Goal: Information Seeking & Learning: Learn about a topic

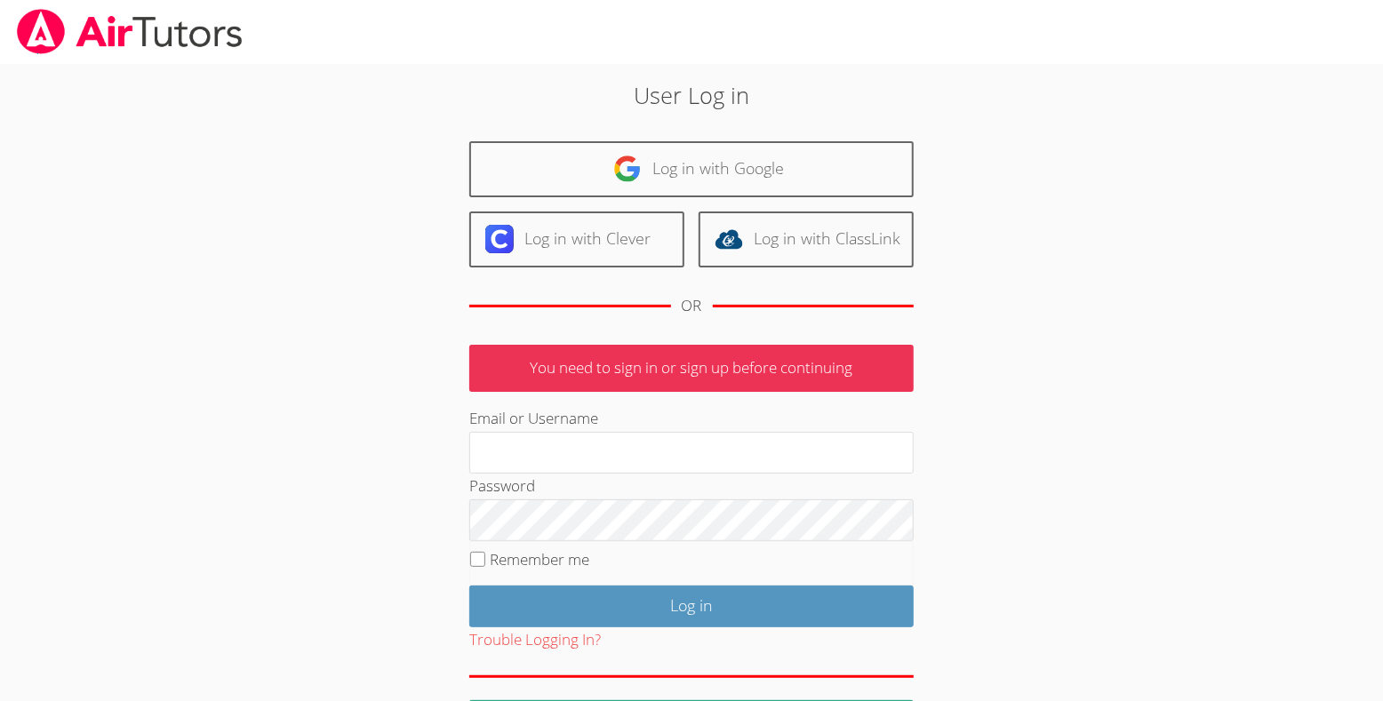
type input "michellebermastutor@gmail.com"
click at [478, 567] on input "Remember me" at bounding box center [477, 559] width 15 height 15
checkbox input "true"
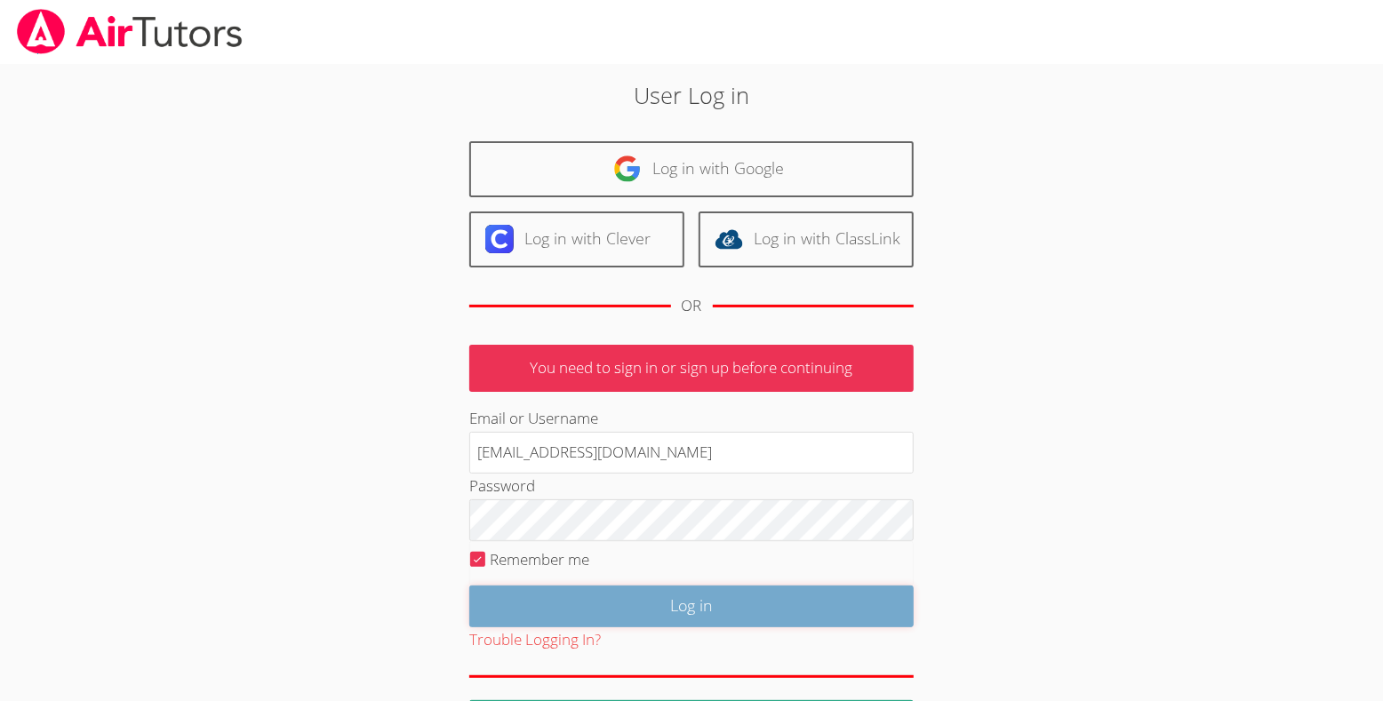
click at [616, 628] on input "Log in" at bounding box center [691, 607] width 445 height 42
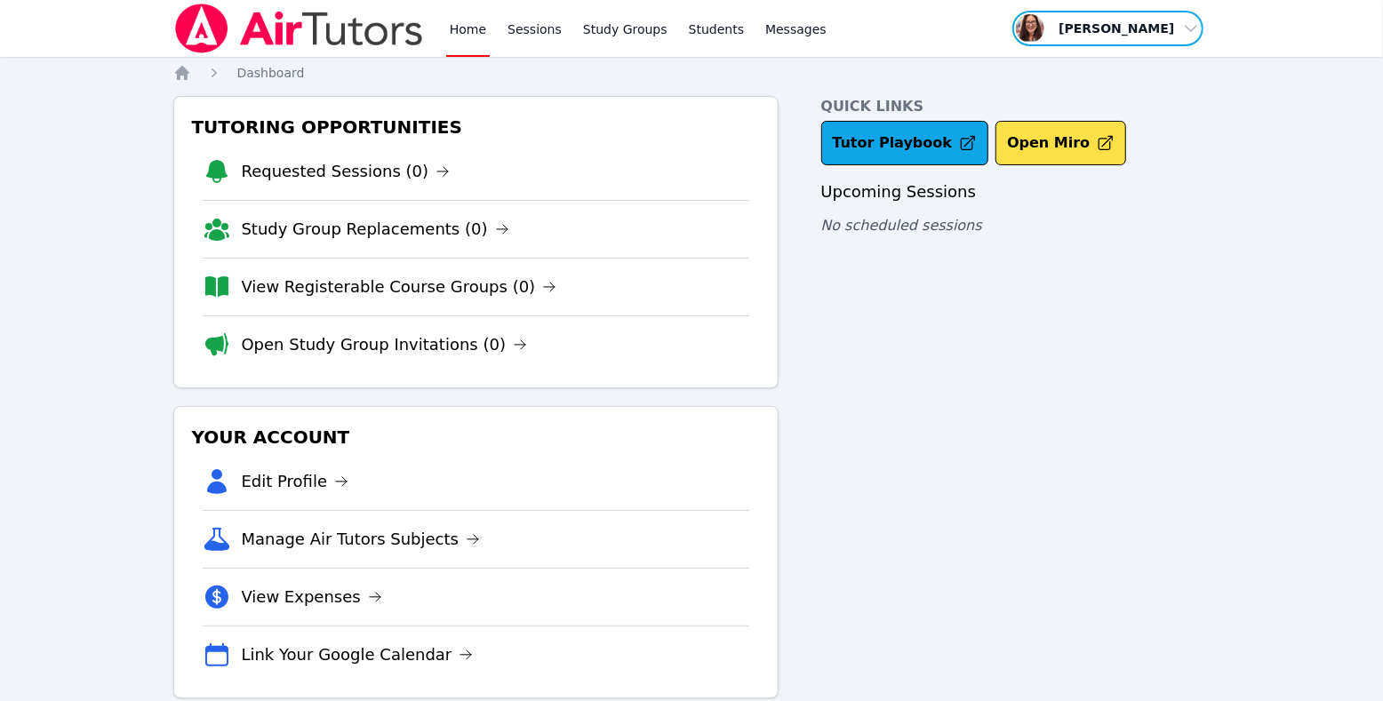
click at [1021, 43] on span "button" at bounding box center [1108, 28] width 194 height 39
click at [1034, 85] on link "Profile" at bounding box center [1114, 69] width 171 height 32
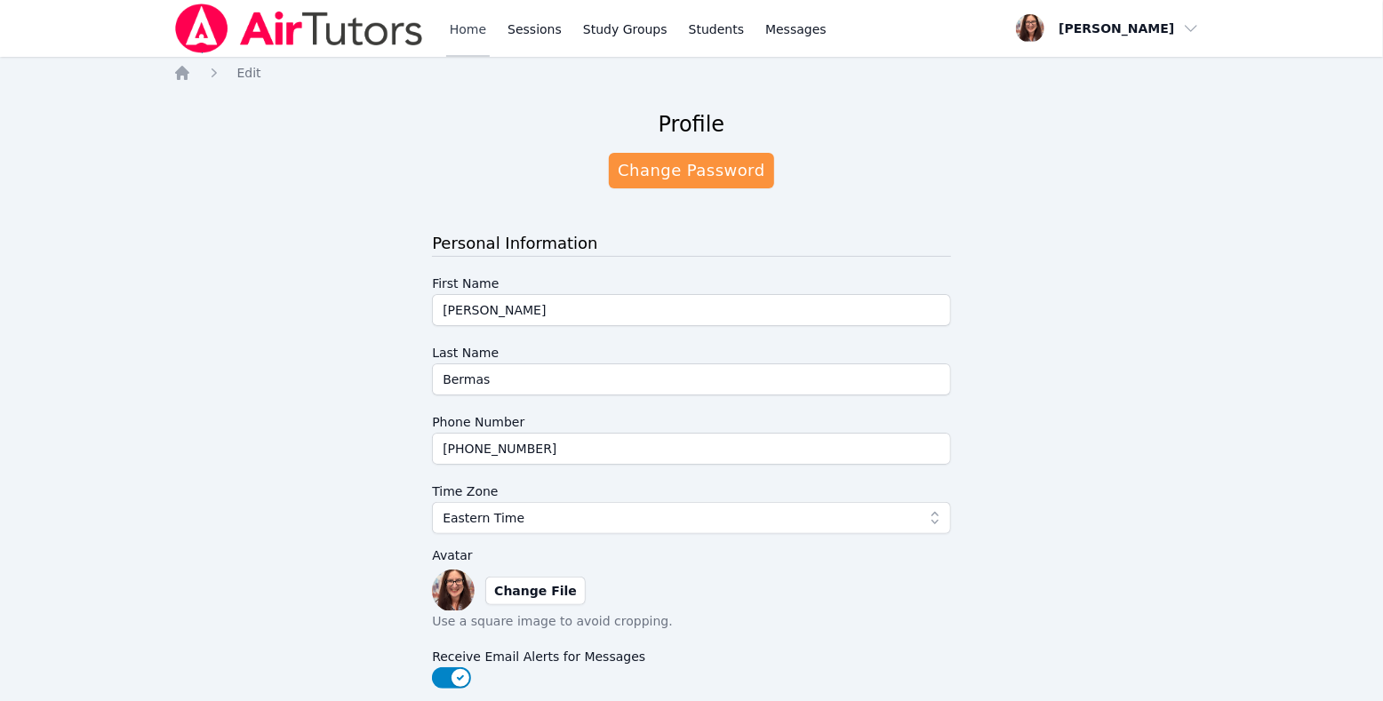
click at [490, 25] on link "Home" at bounding box center [468, 28] width 44 height 57
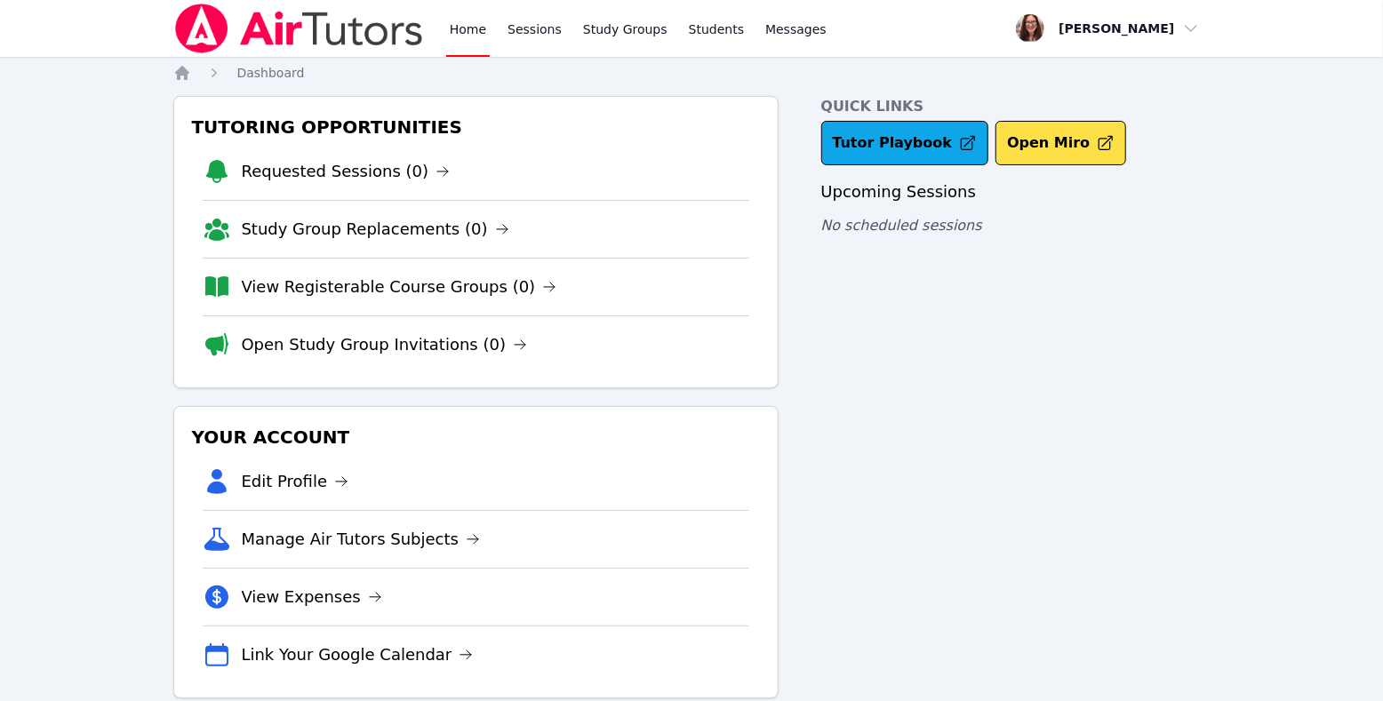
click at [490, 34] on link "Home" at bounding box center [468, 28] width 44 height 57
click at [565, 38] on link "Sessions" at bounding box center [534, 28] width 61 height 57
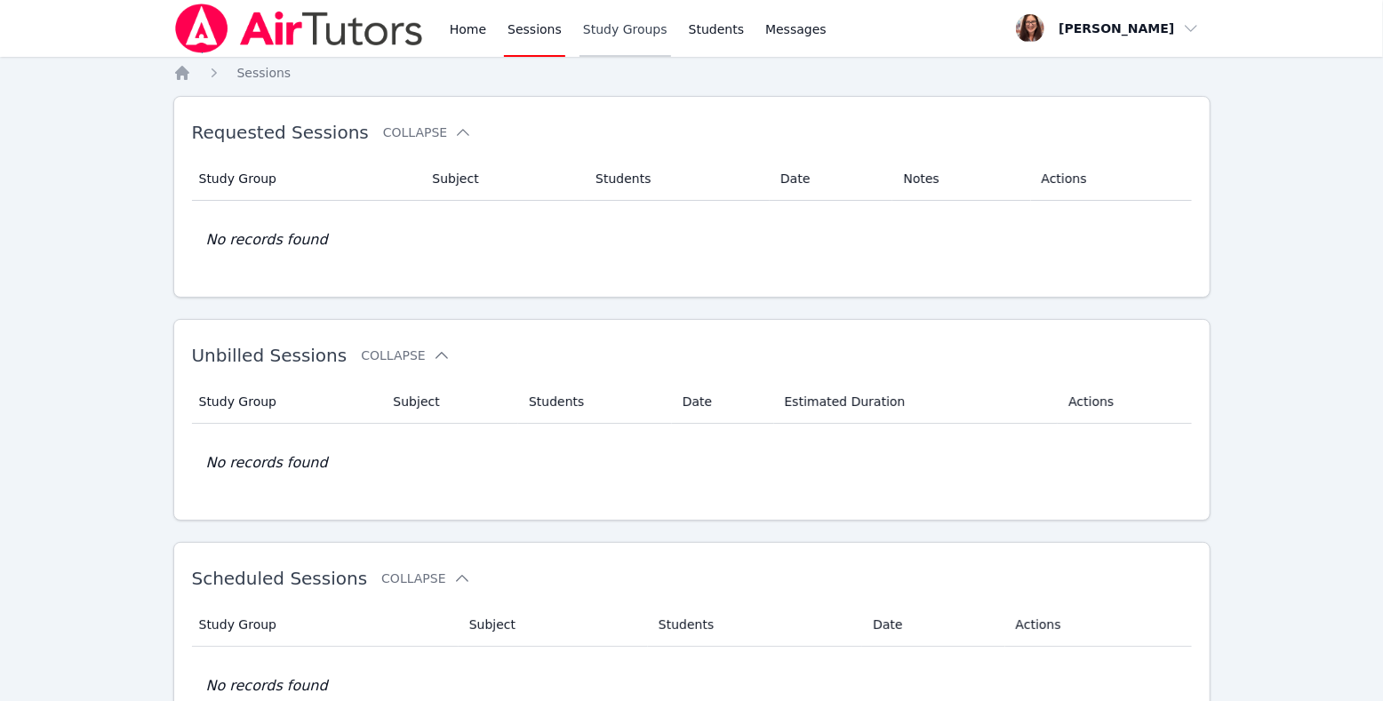
click at [671, 42] on link "Study Groups" at bounding box center [626, 28] width 92 height 57
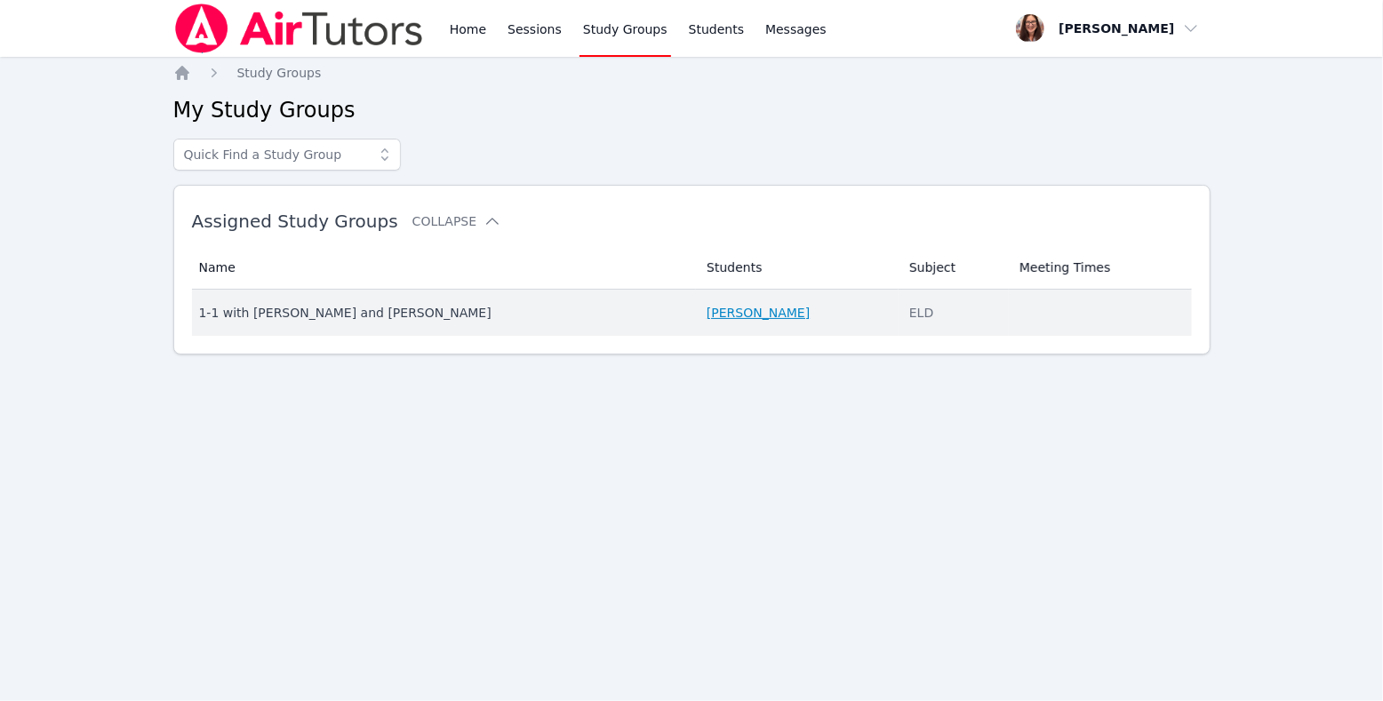
click at [733, 322] on link "[PERSON_NAME]" at bounding box center [758, 313] width 103 height 18
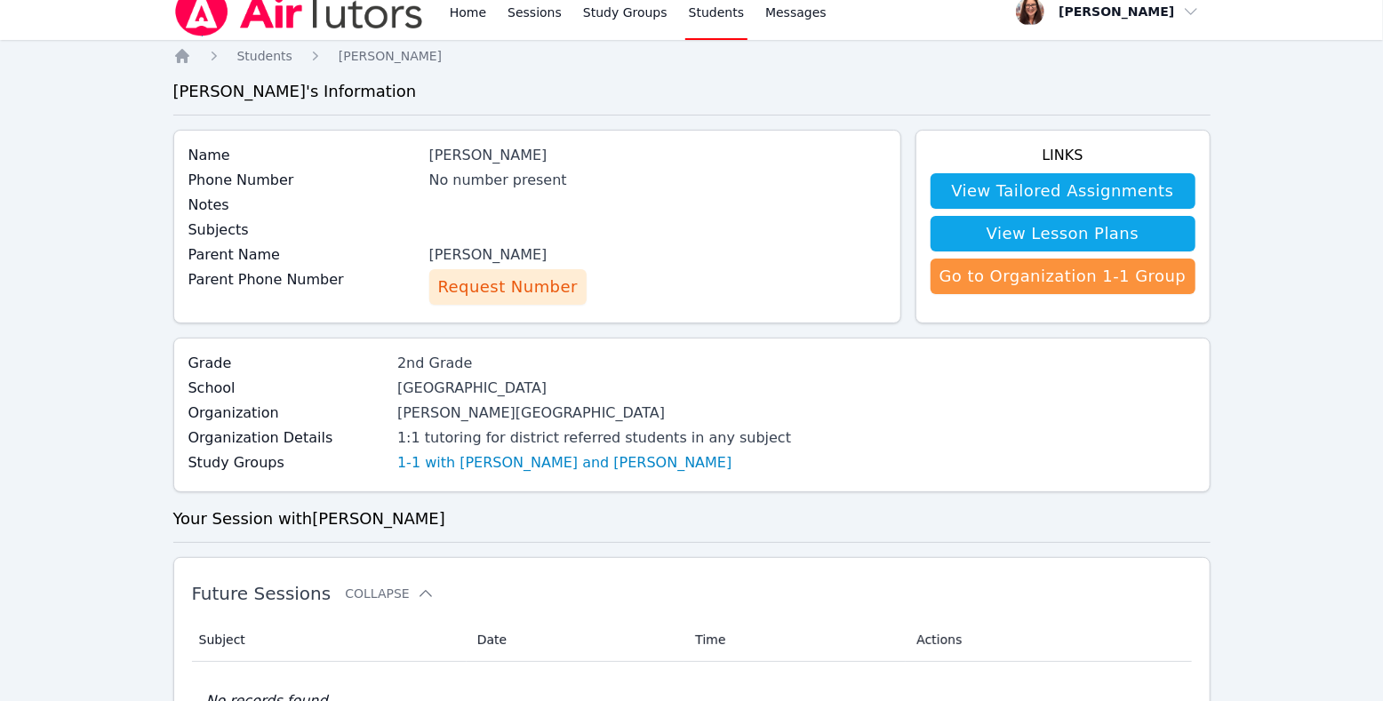
scroll to position [27, 0]
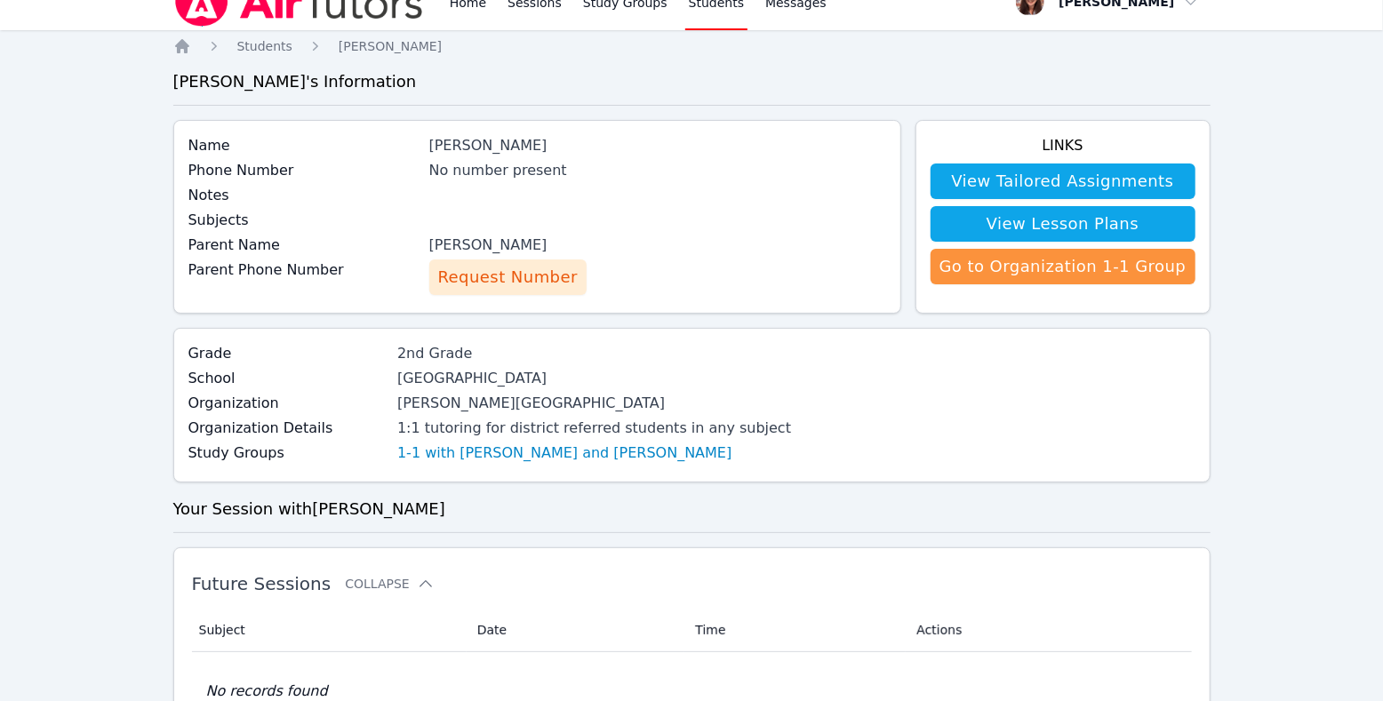
click at [540, 290] on span "Request Number" at bounding box center [508, 277] width 140 height 25
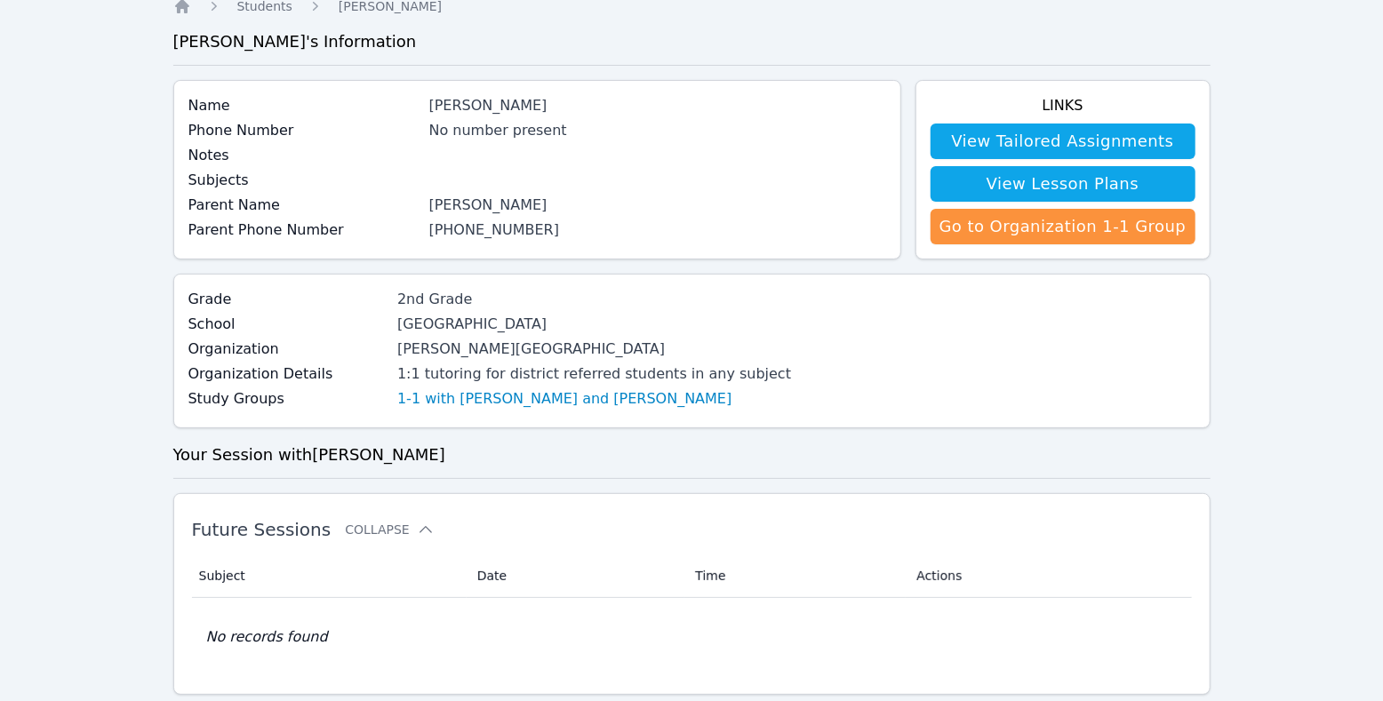
scroll to position [62, 0]
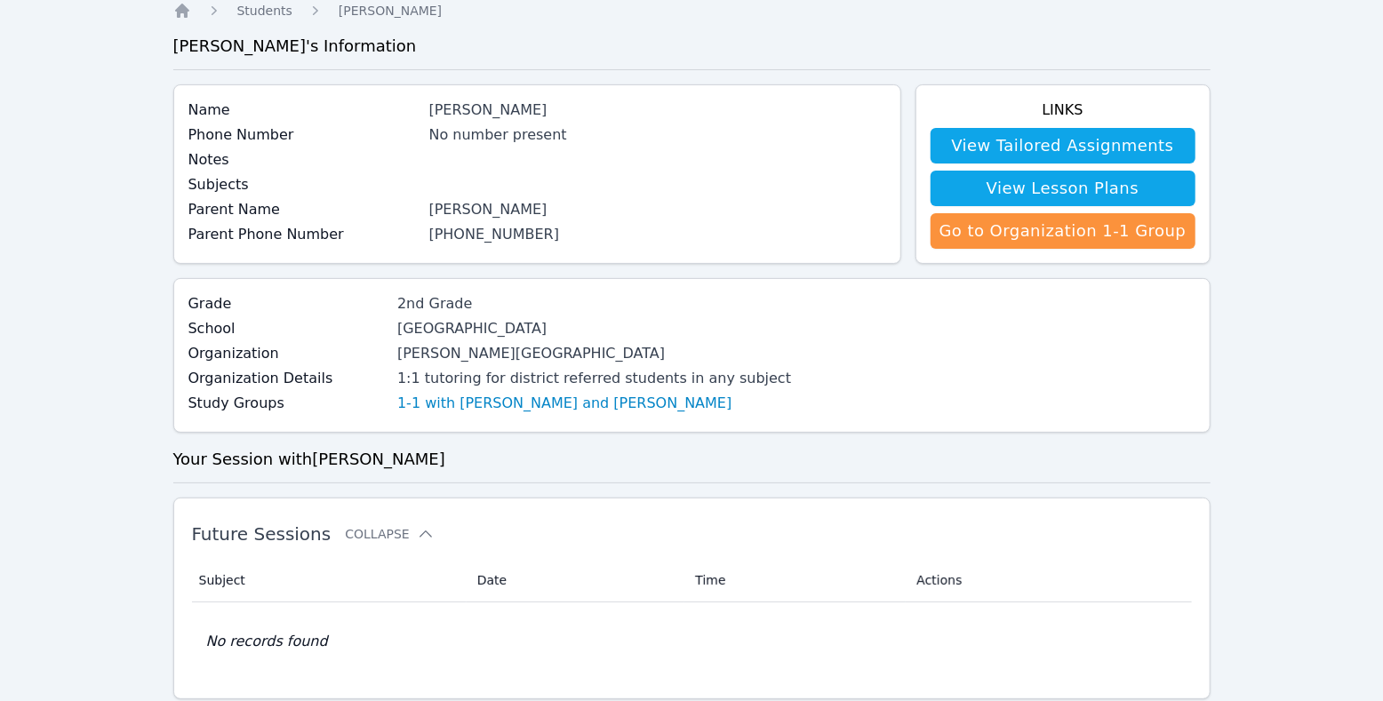
click at [534, 243] on link "[PHONE_NUMBER]" at bounding box center [494, 234] width 131 height 17
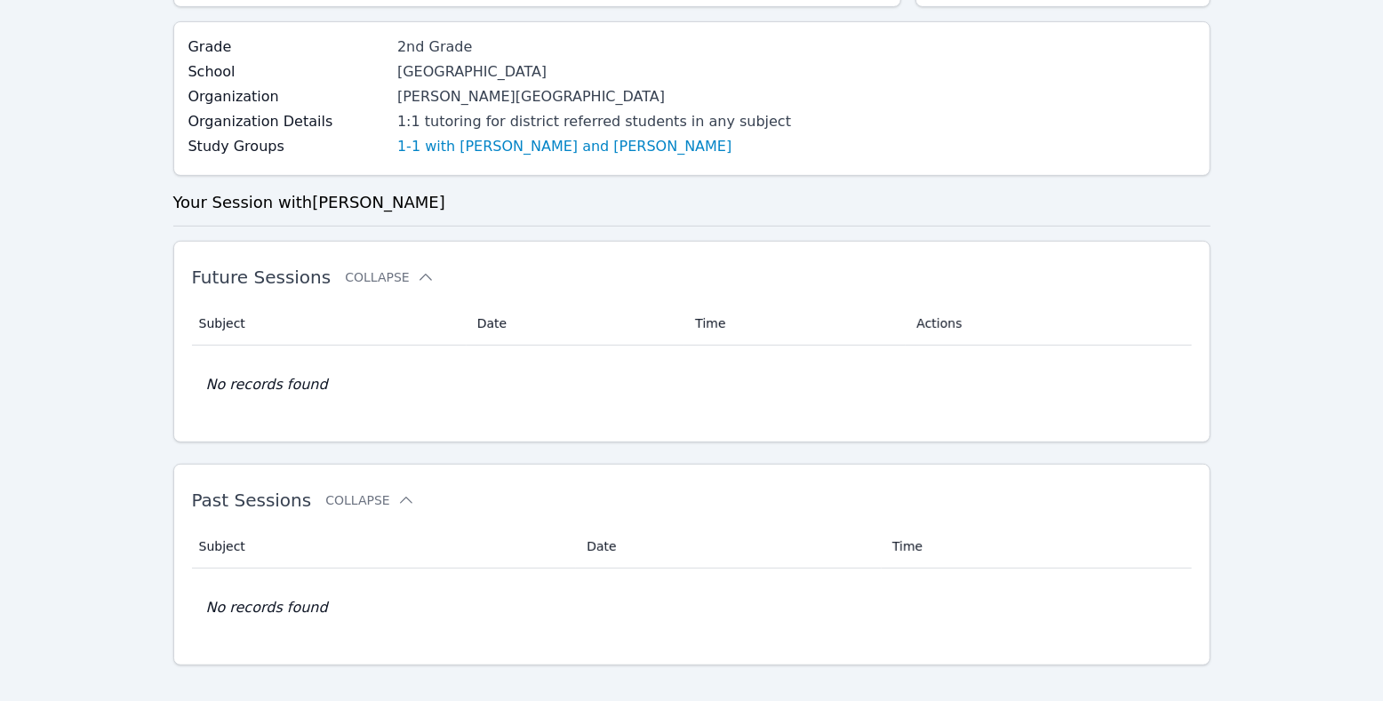
scroll to position [124, 0]
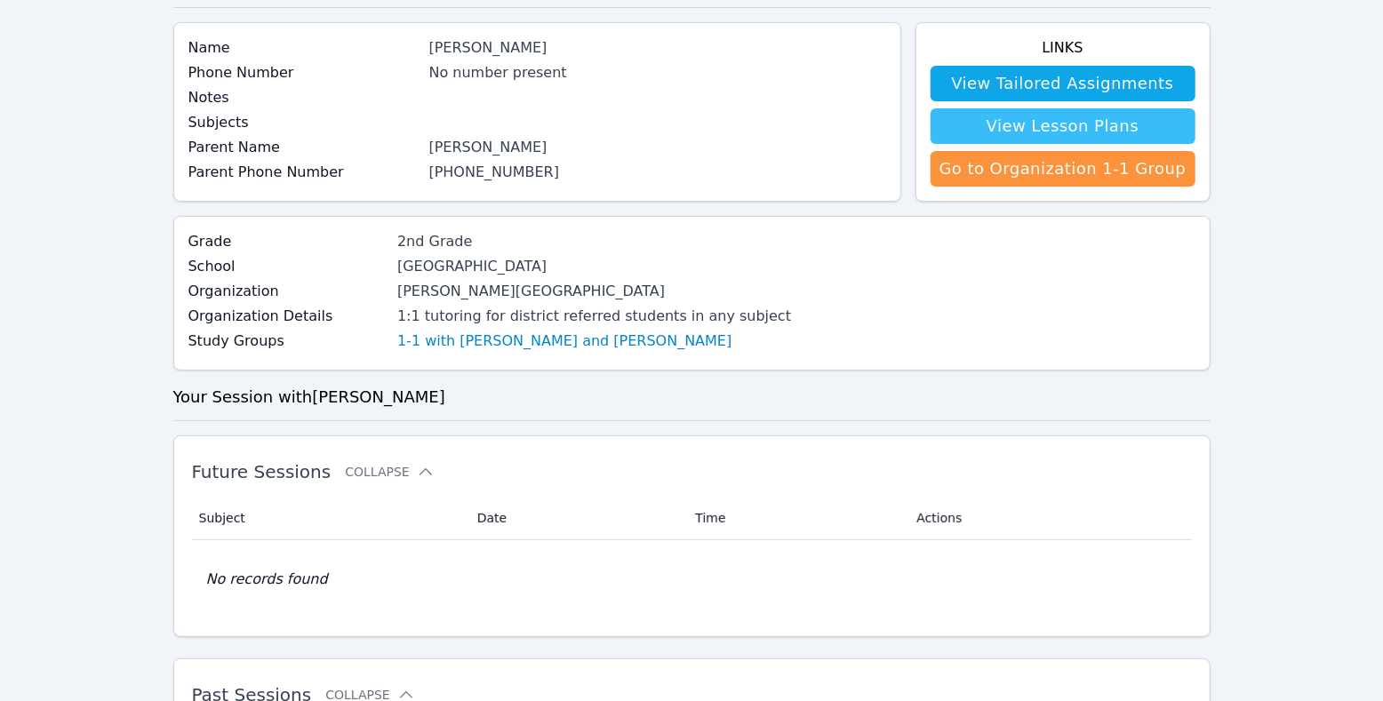
click at [1086, 144] on link "View Lesson Plans" at bounding box center [1063, 126] width 265 height 36
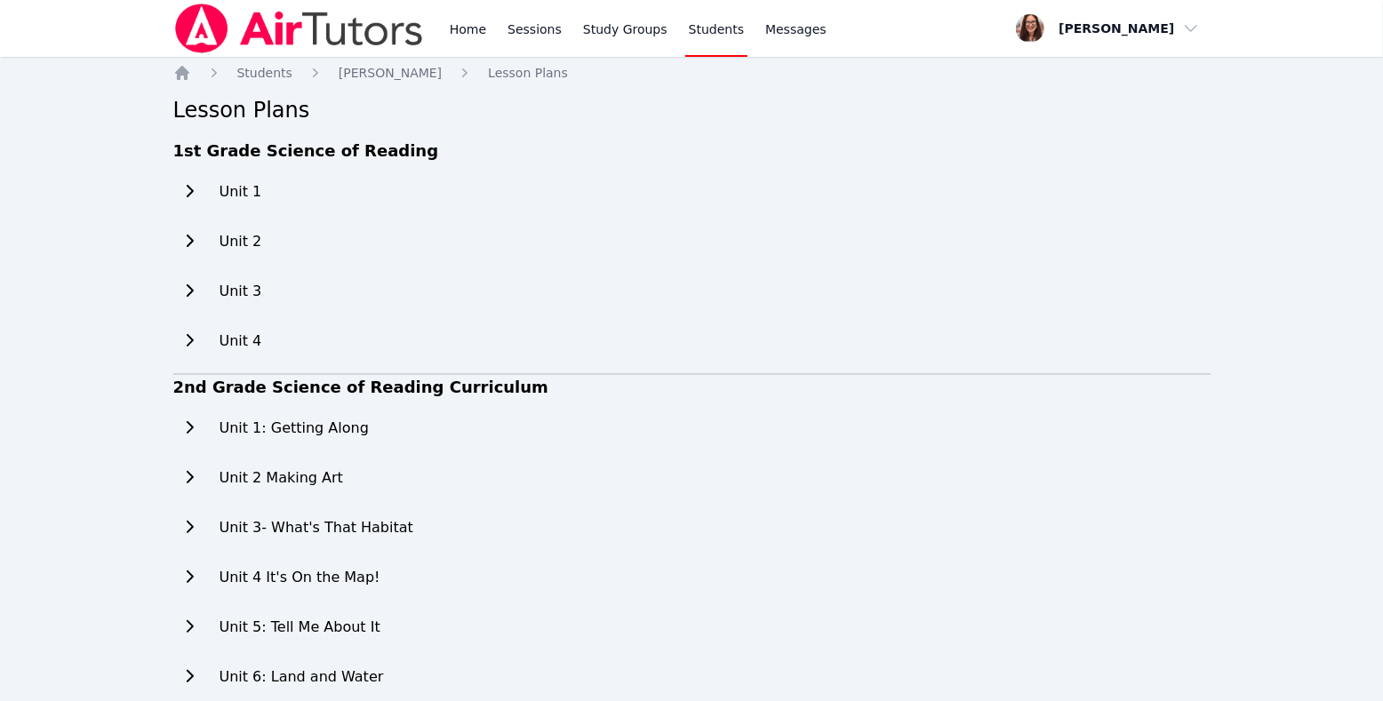
click at [198, 198] on icon at bounding box center [189, 191] width 18 height 14
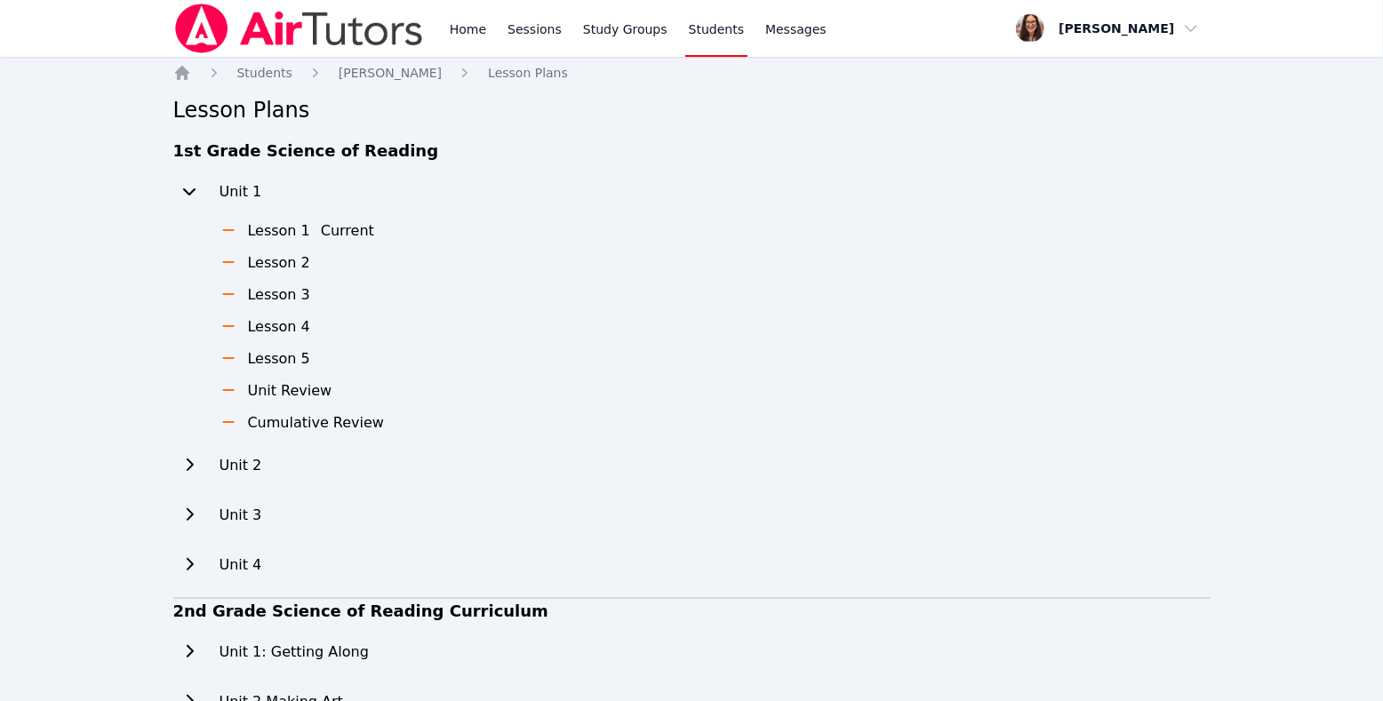
click at [374, 242] on button "Current" at bounding box center [347, 230] width 53 height 21
click at [372, 242] on button "Current" at bounding box center [347, 230] width 53 height 21
click at [310, 242] on h3 "Lesson 1" at bounding box center [279, 230] width 62 height 21
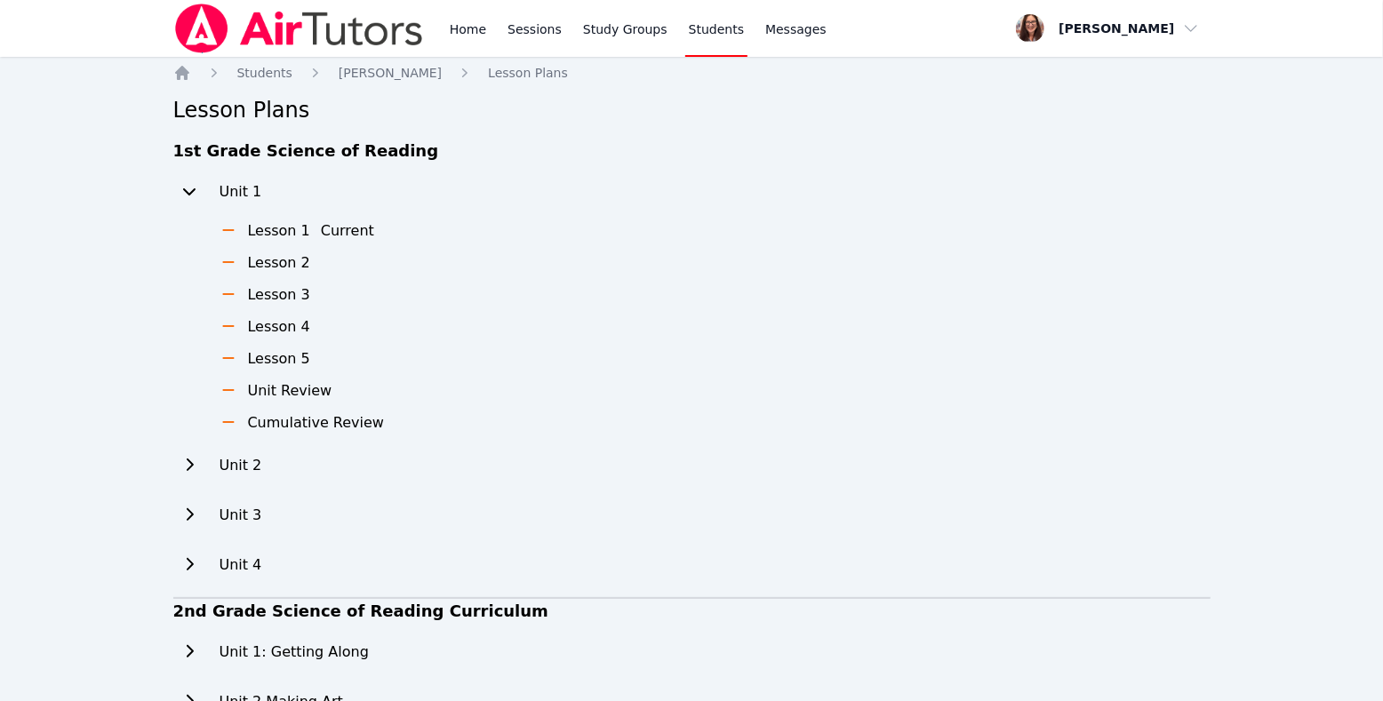
click at [357, 242] on button "Current" at bounding box center [347, 230] width 53 height 21
click at [365, 242] on button "Current" at bounding box center [347, 230] width 53 height 21
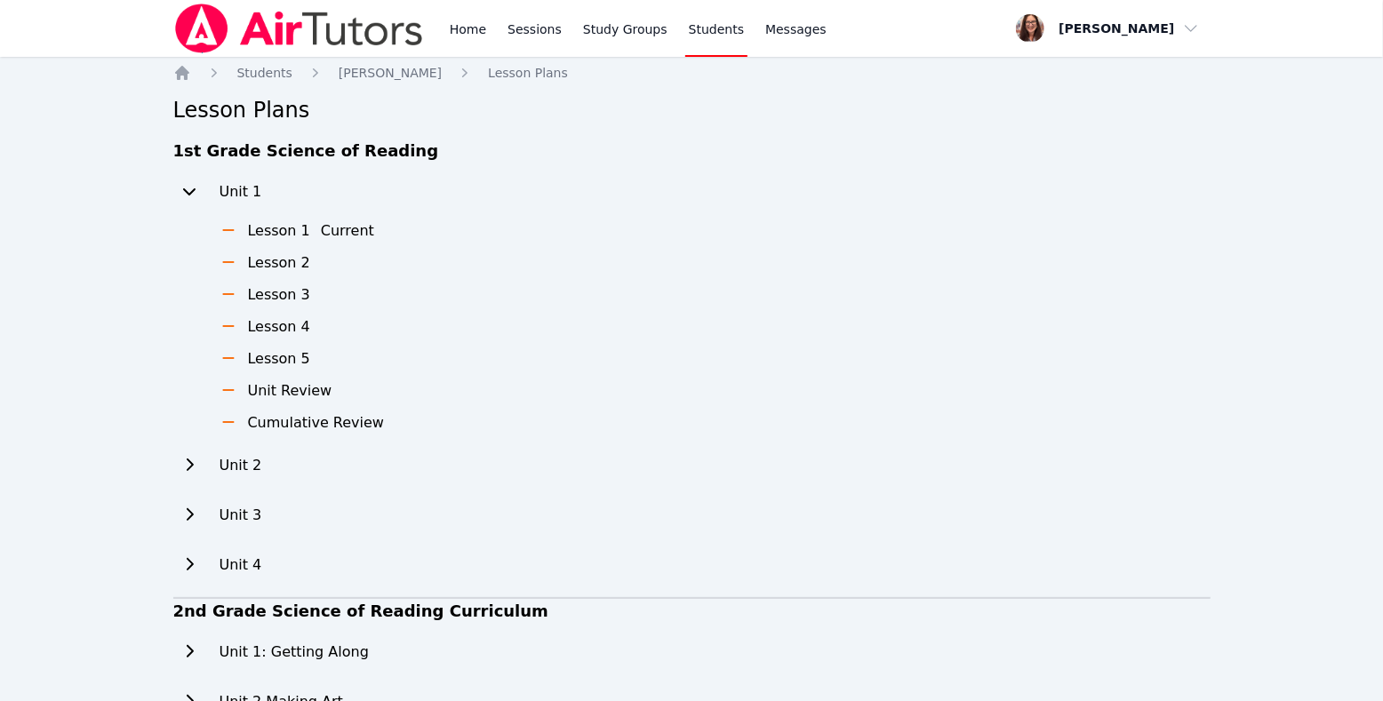
click at [310, 274] on h3 "Lesson 2" at bounding box center [279, 262] width 62 height 21
click at [296, 402] on h3 "Unit Review" at bounding box center [290, 390] width 84 height 21
click at [332, 434] on h3 "Cumulative Review" at bounding box center [316, 423] width 137 height 21
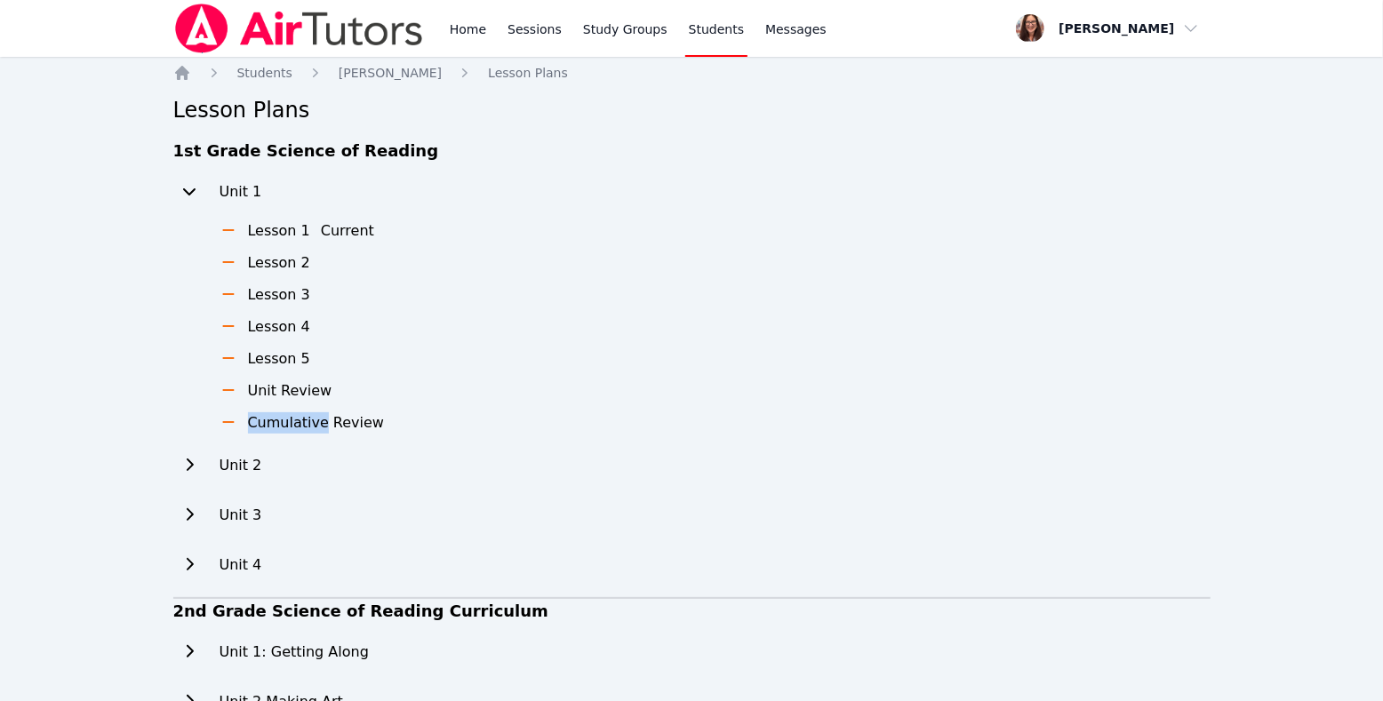
click at [332, 434] on h3 "Cumulative Review" at bounding box center [316, 423] width 137 height 21
click at [385, 434] on h3 "Cumulative Review" at bounding box center [316, 423] width 137 height 21
click at [310, 274] on h3 "Lesson 2" at bounding box center [279, 262] width 62 height 21
click at [198, 472] on icon at bounding box center [189, 465] width 18 height 14
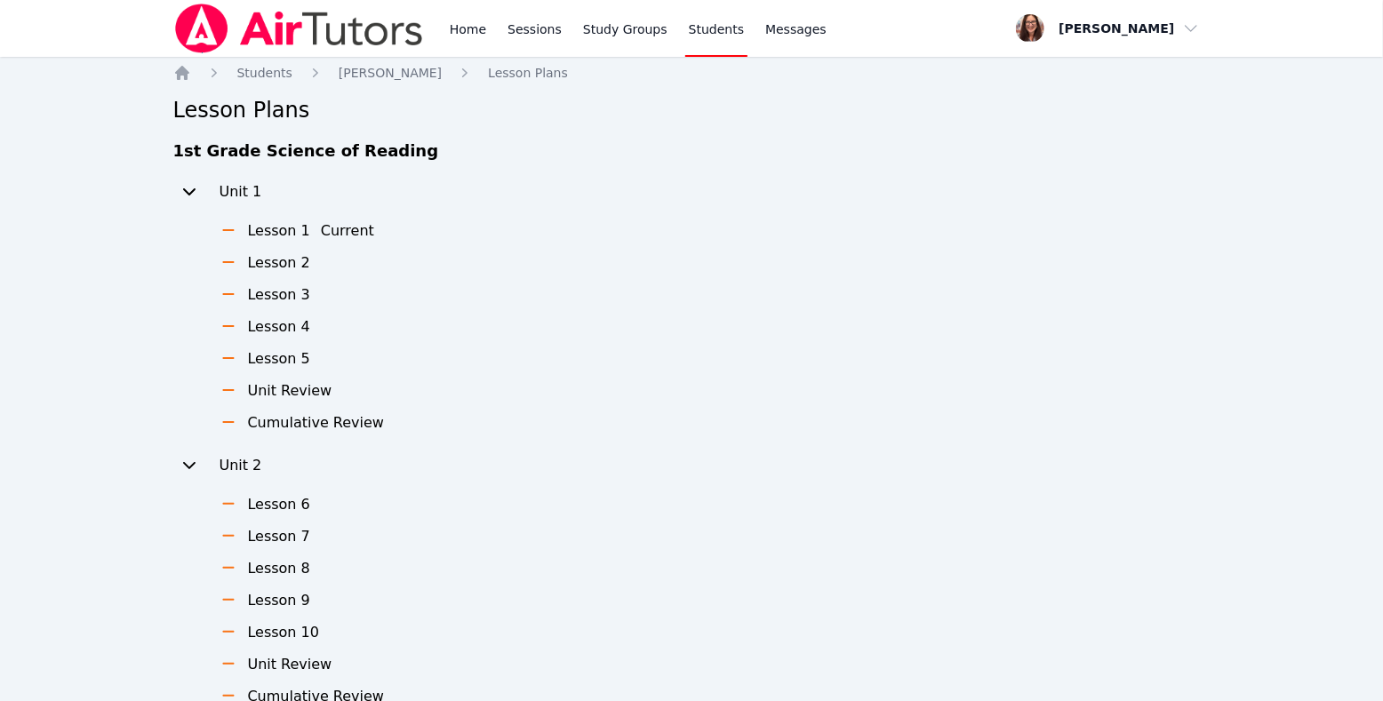
click at [305, 516] on h3 "Lesson 6" at bounding box center [279, 504] width 62 height 21
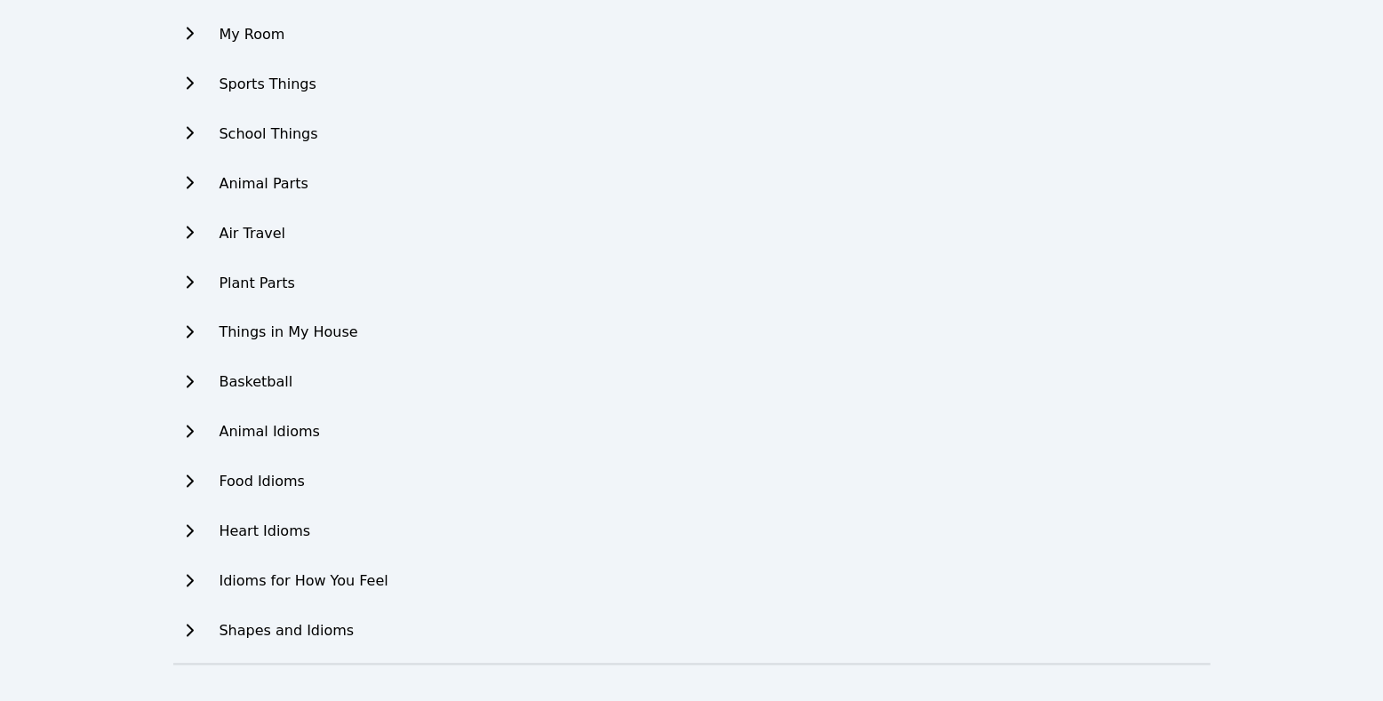
scroll to position [1491, 0]
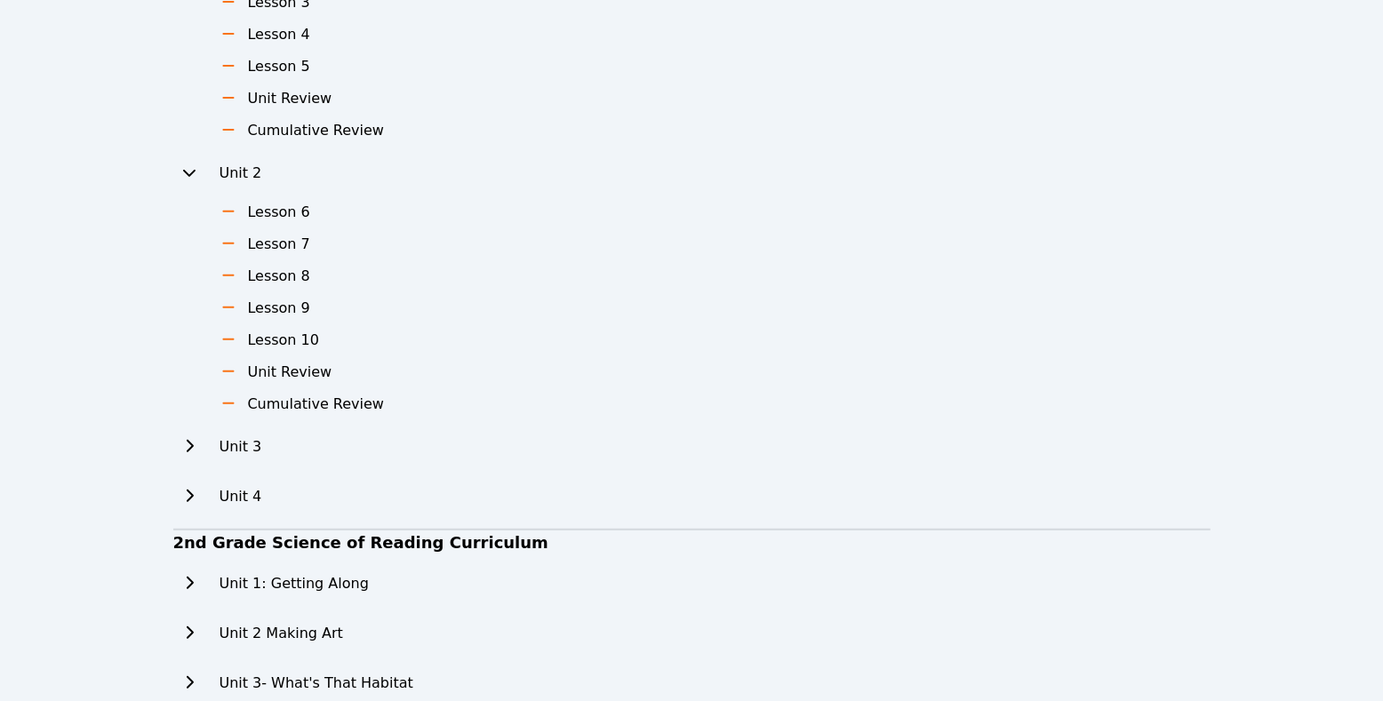
scroll to position [0, 0]
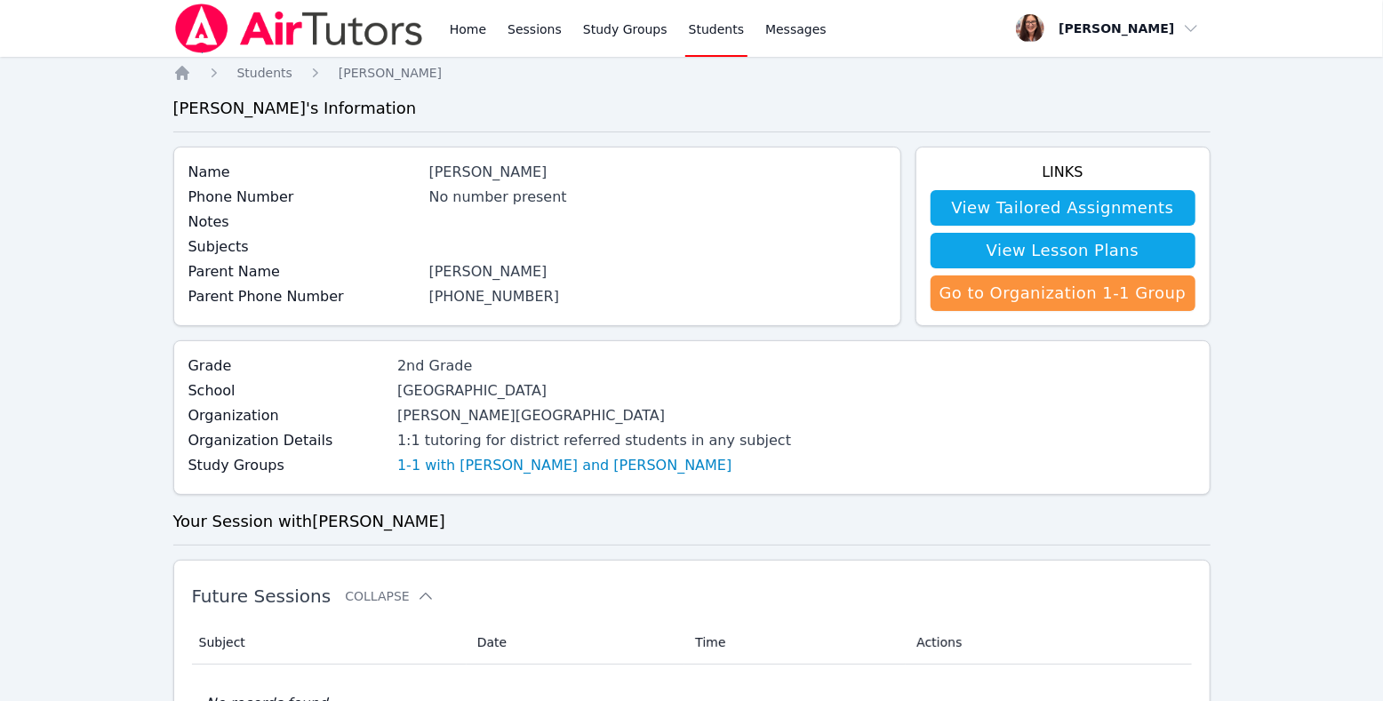
scroll to position [124, 0]
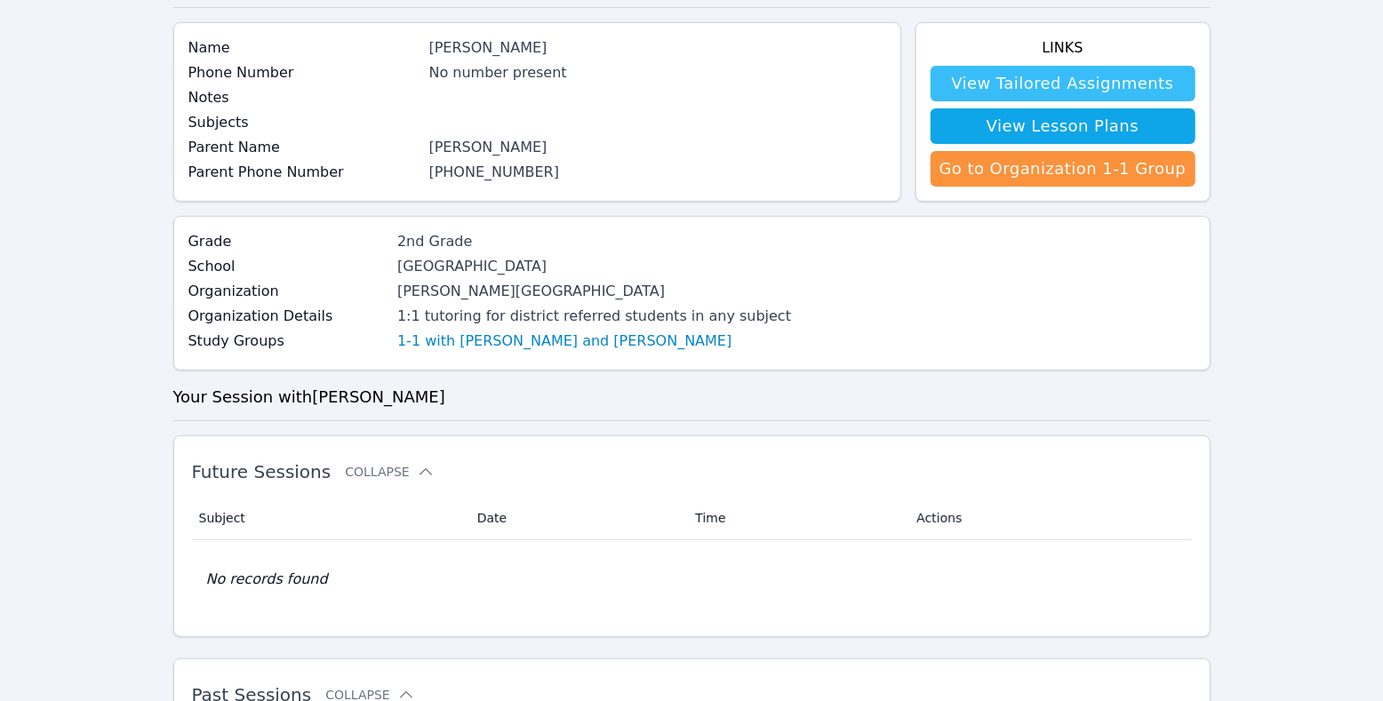
click at [1073, 101] on link "View Tailored Assignments" at bounding box center [1063, 84] width 265 height 36
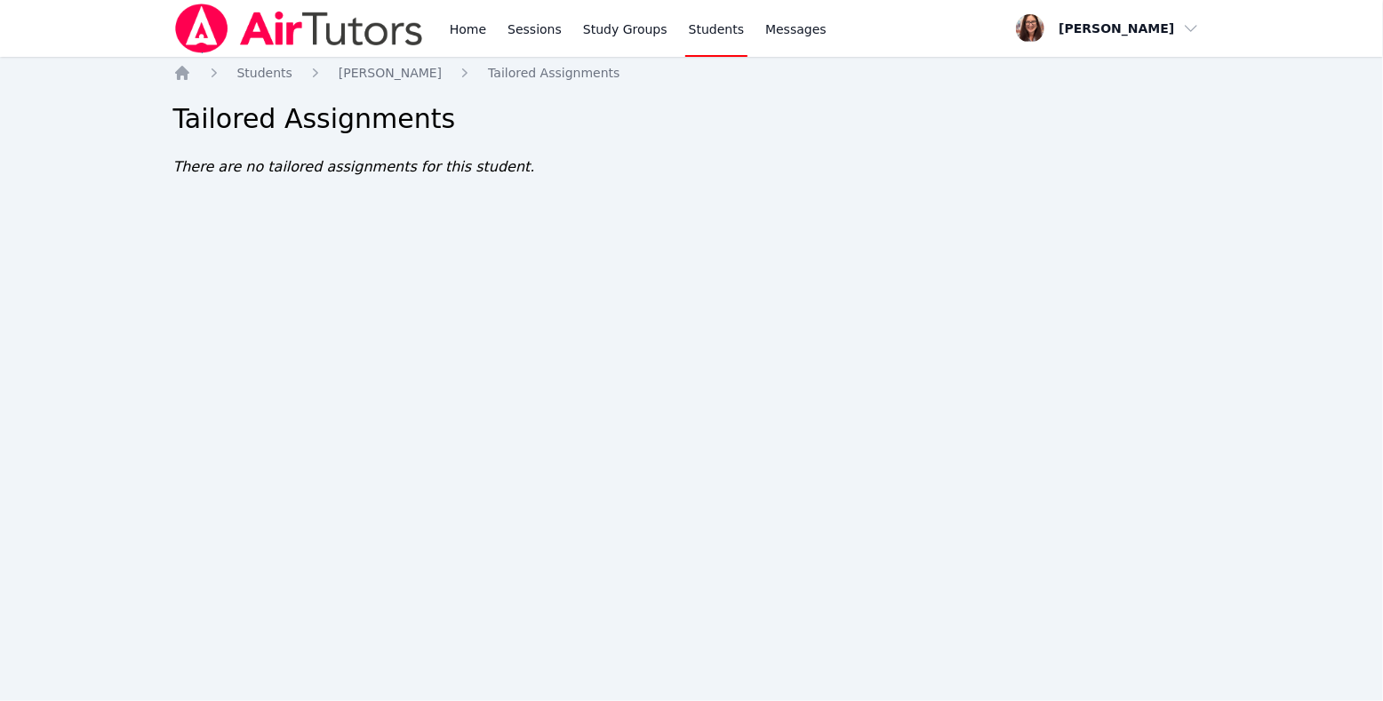
scroll to position [124, 0]
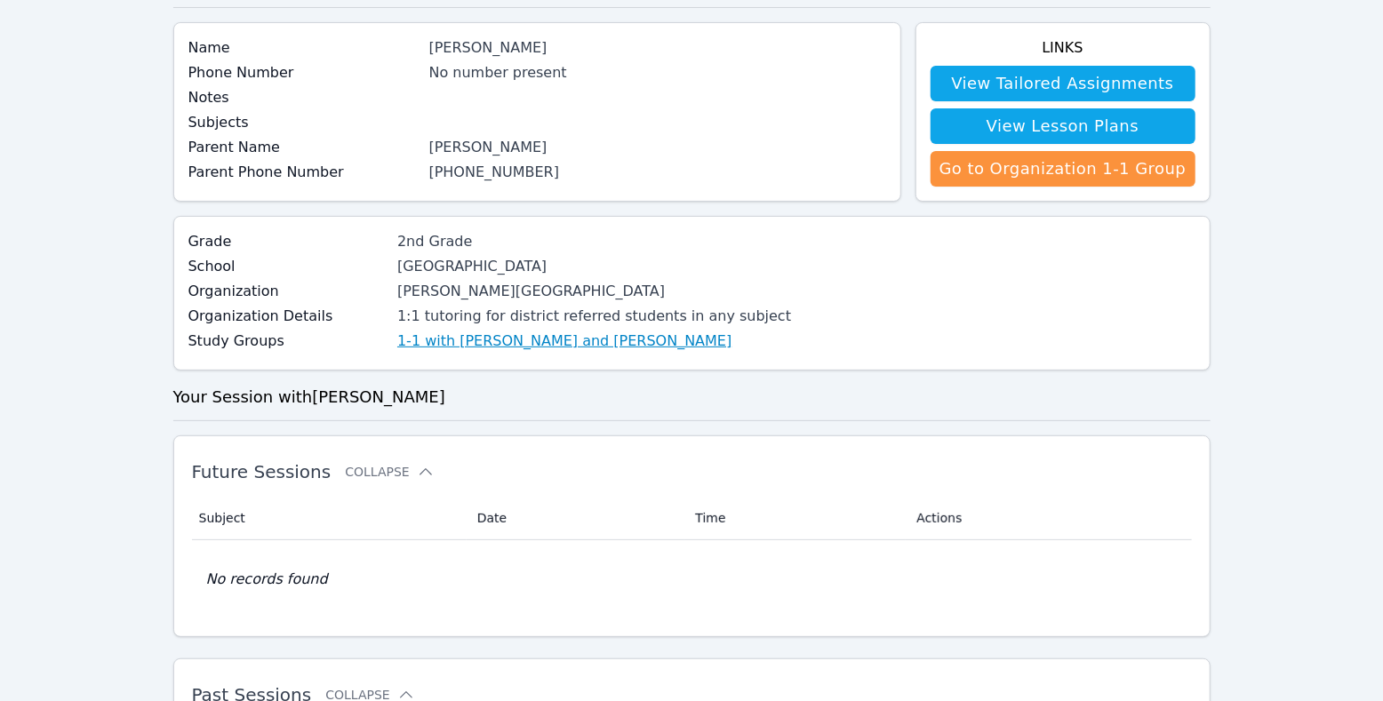
click at [589, 352] on link "1-1 with [PERSON_NAME] and [PERSON_NAME]" at bounding box center [564, 341] width 334 height 21
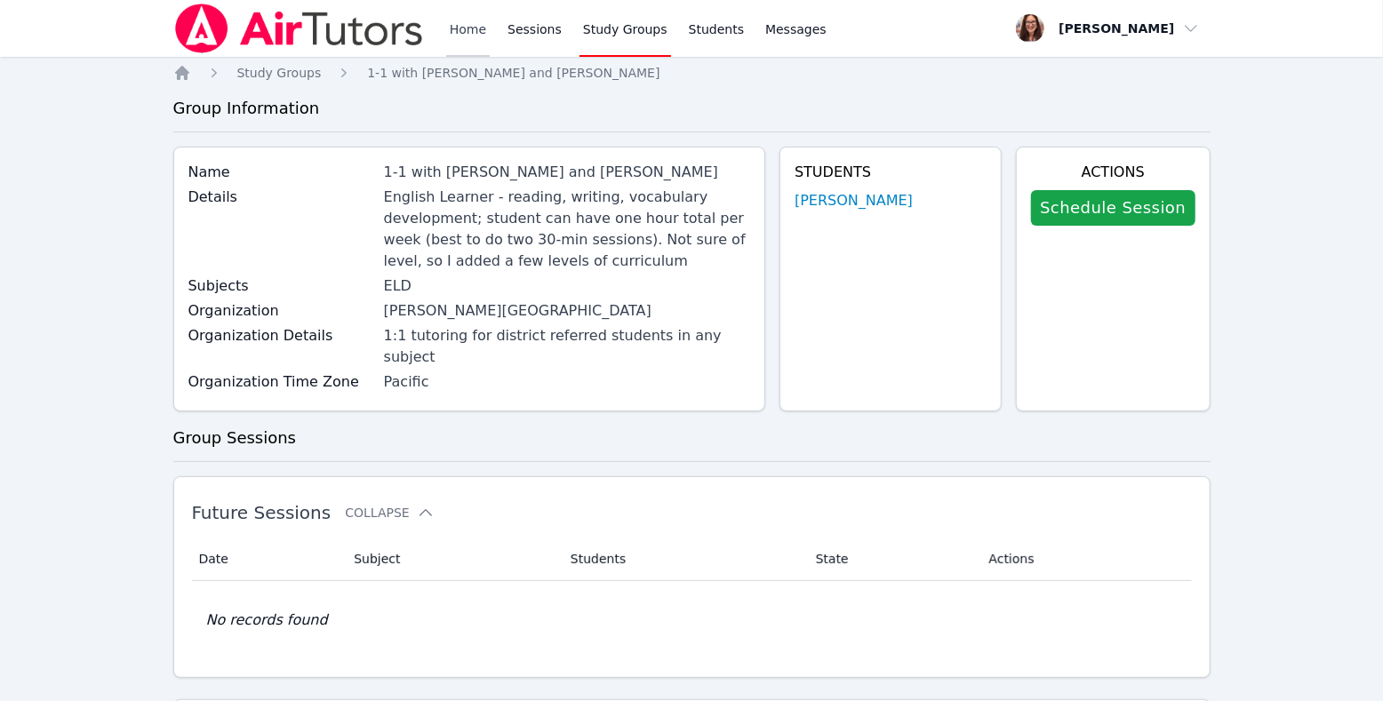
click at [490, 37] on link "Home" at bounding box center [468, 28] width 44 height 57
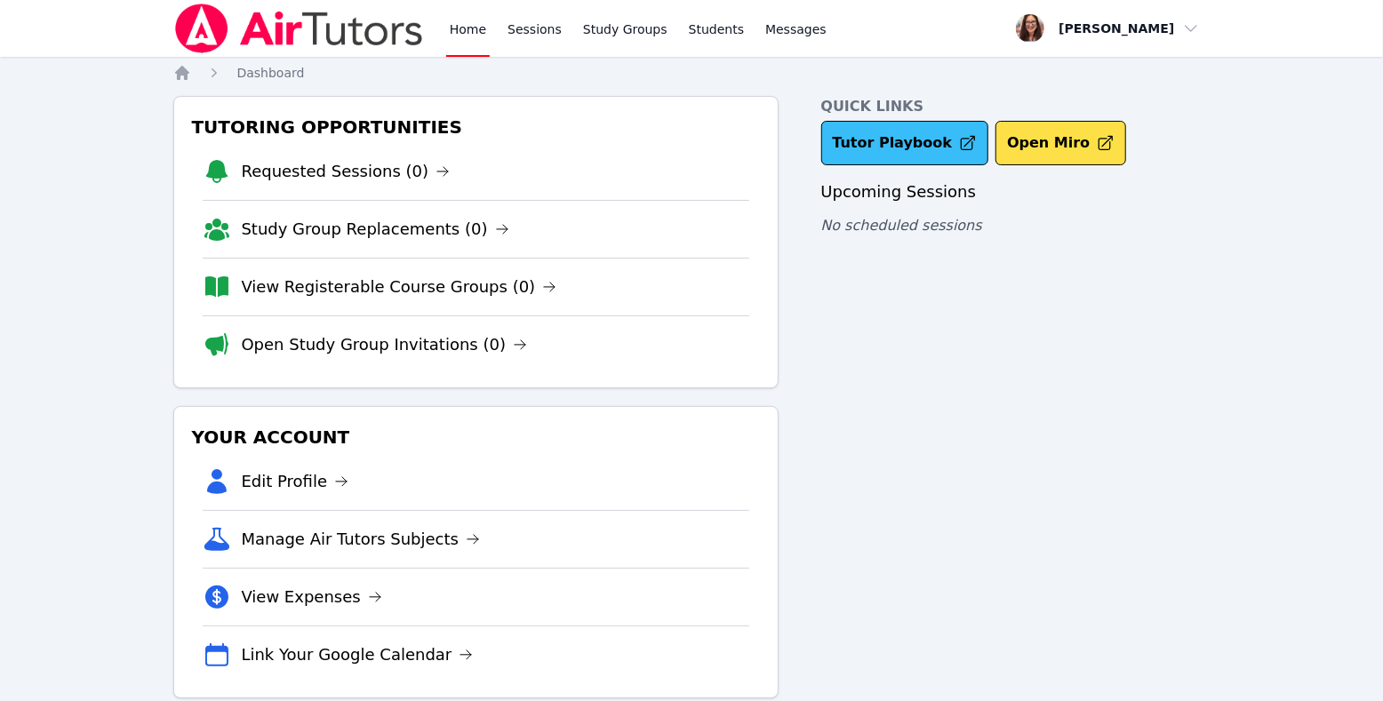
click at [942, 165] on link "Tutor Playbook" at bounding box center [905, 143] width 168 height 44
click at [671, 40] on link "Study Groups" at bounding box center [626, 28] width 92 height 57
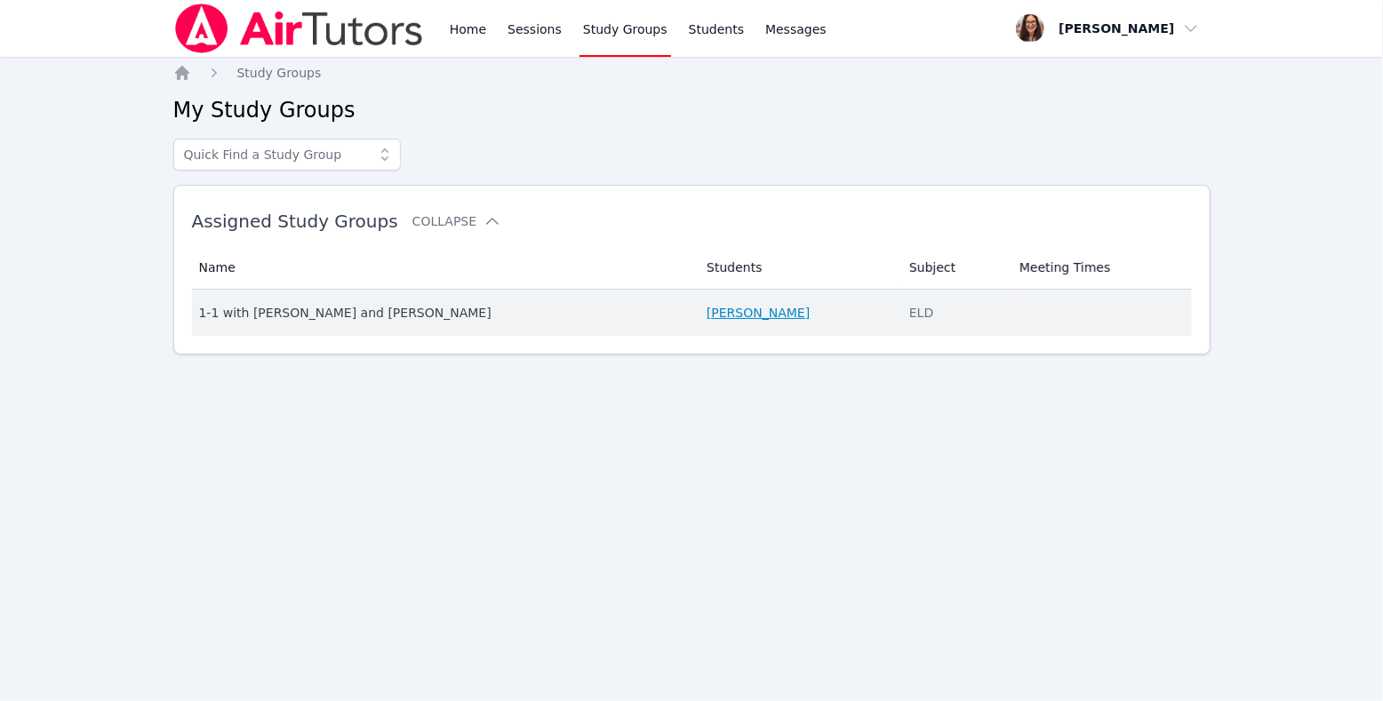
click at [752, 322] on link "[PERSON_NAME]" at bounding box center [758, 313] width 103 height 18
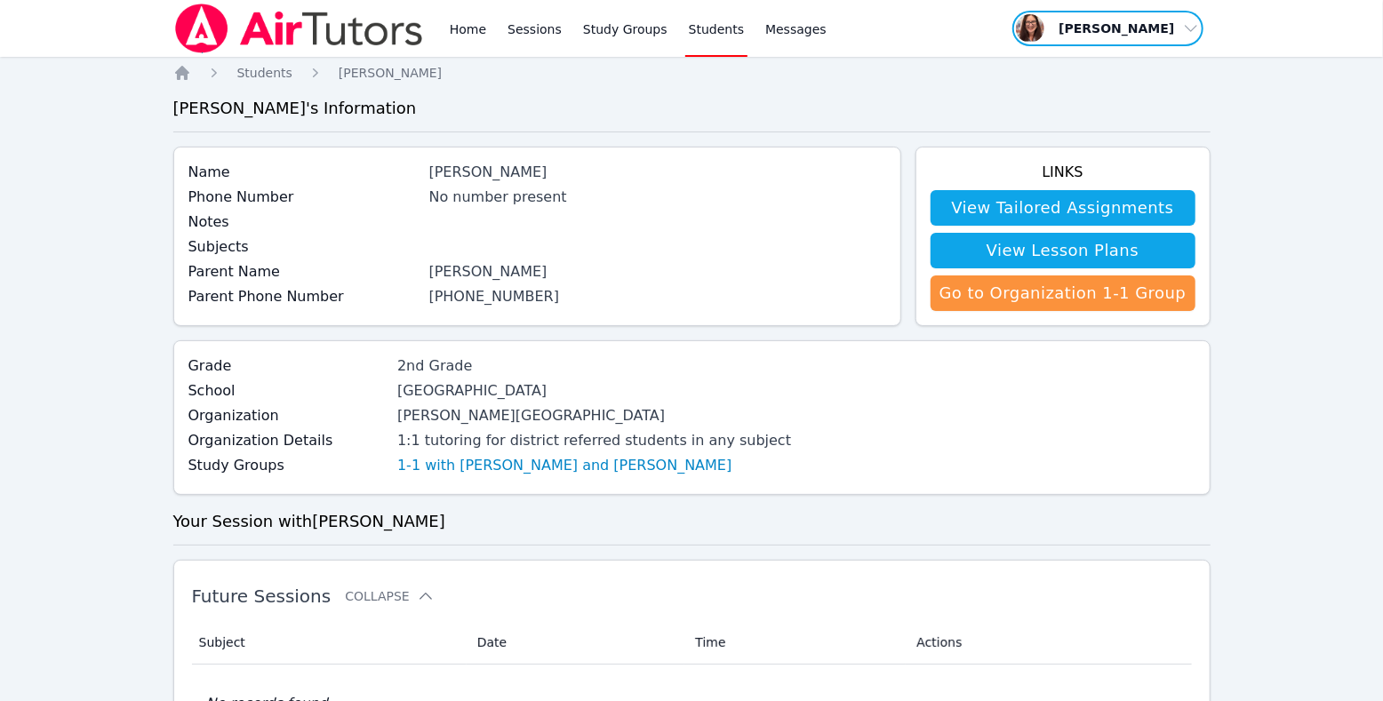
click at [1126, 41] on span "button" at bounding box center [1108, 28] width 194 height 39
click at [490, 42] on link "Home" at bounding box center [468, 28] width 44 height 57
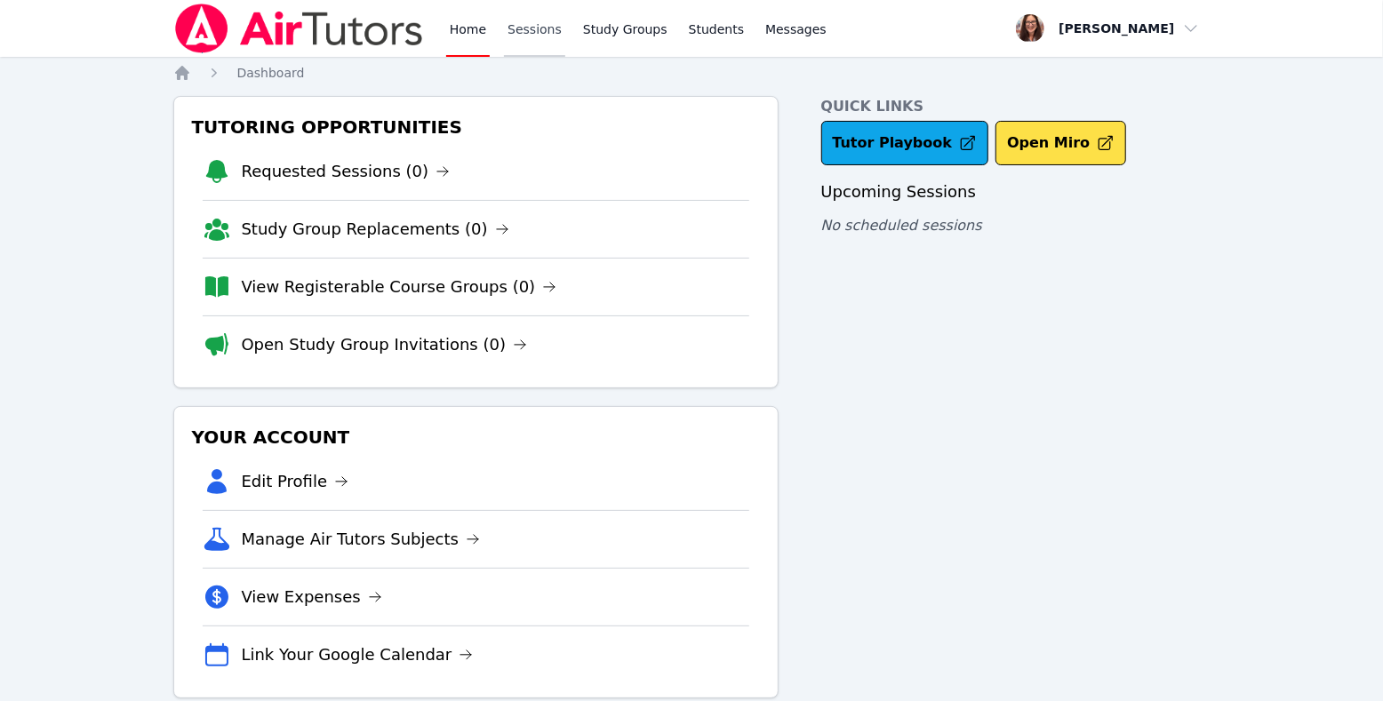
click at [565, 39] on link "Sessions" at bounding box center [534, 28] width 61 height 57
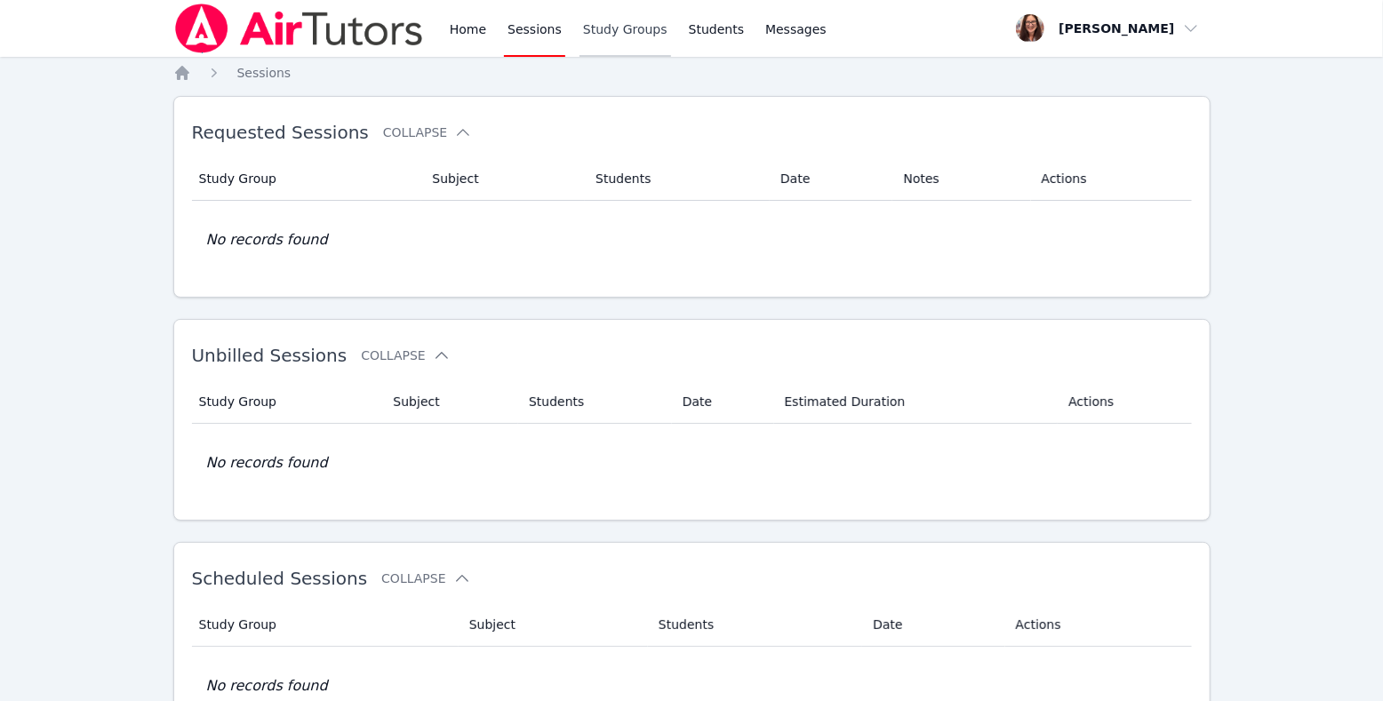
click at [671, 38] on link "Study Groups" at bounding box center [626, 28] width 92 height 57
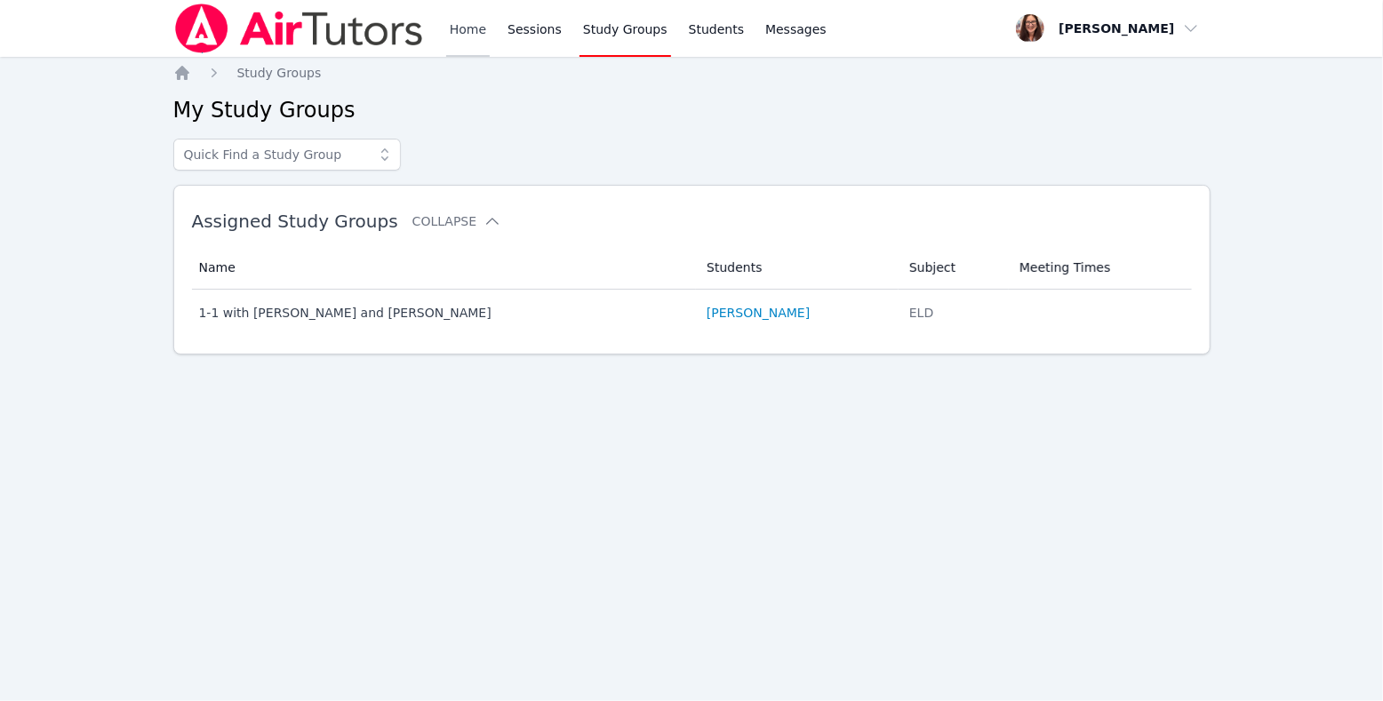
click at [490, 29] on link "Home" at bounding box center [468, 28] width 44 height 57
